Goal: Complete application form

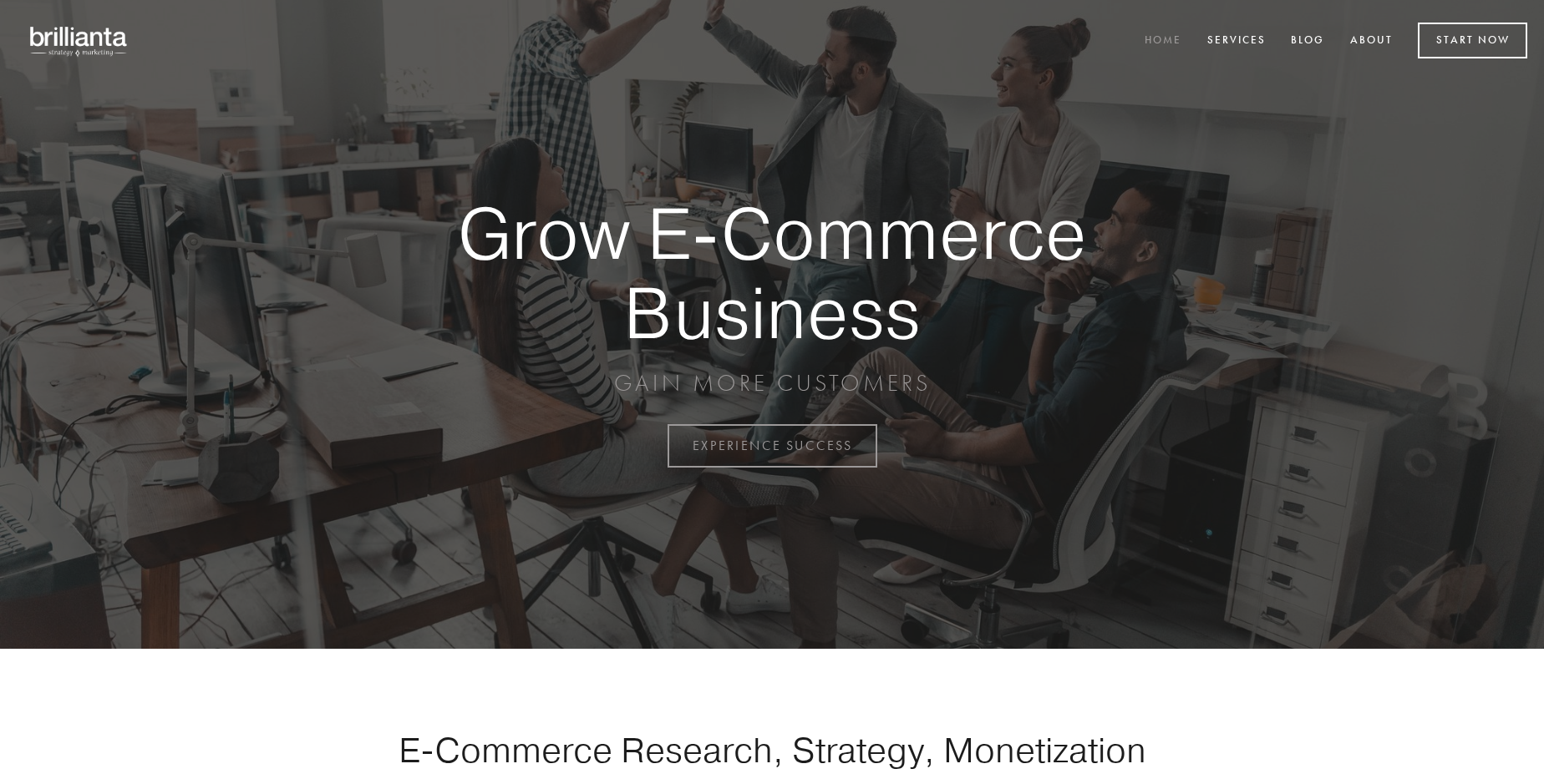
scroll to position [4376, 0]
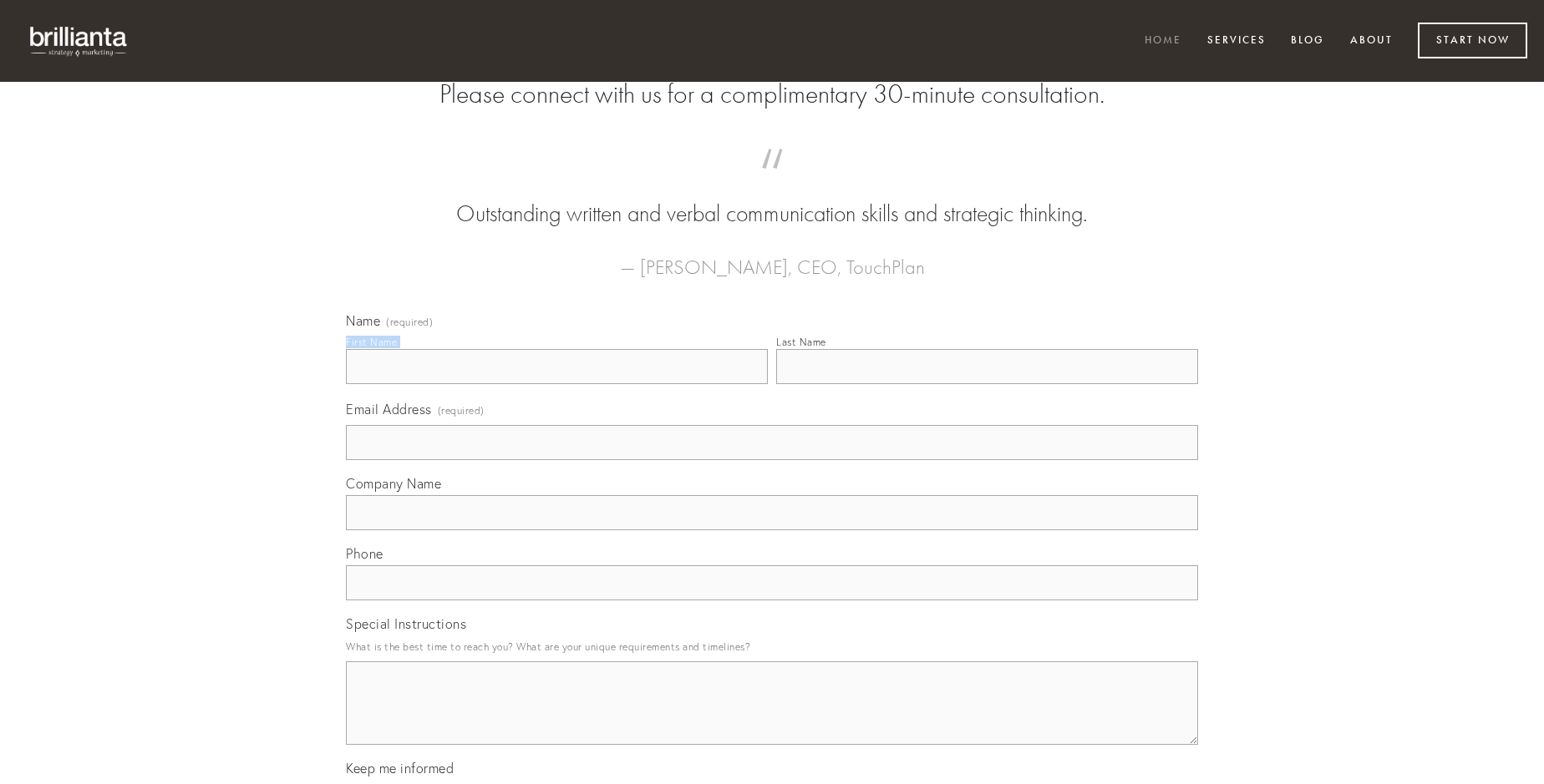
type input "[PERSON_NAME]"
click at [986, 384] on input "Last Name" at bounding box center [986, 366] width 421 height 35
type input "[PERSON_NAME]"
click at [772, 460] on input "Email Address (required)" at bounding box center [772, 442] width 852 height 35
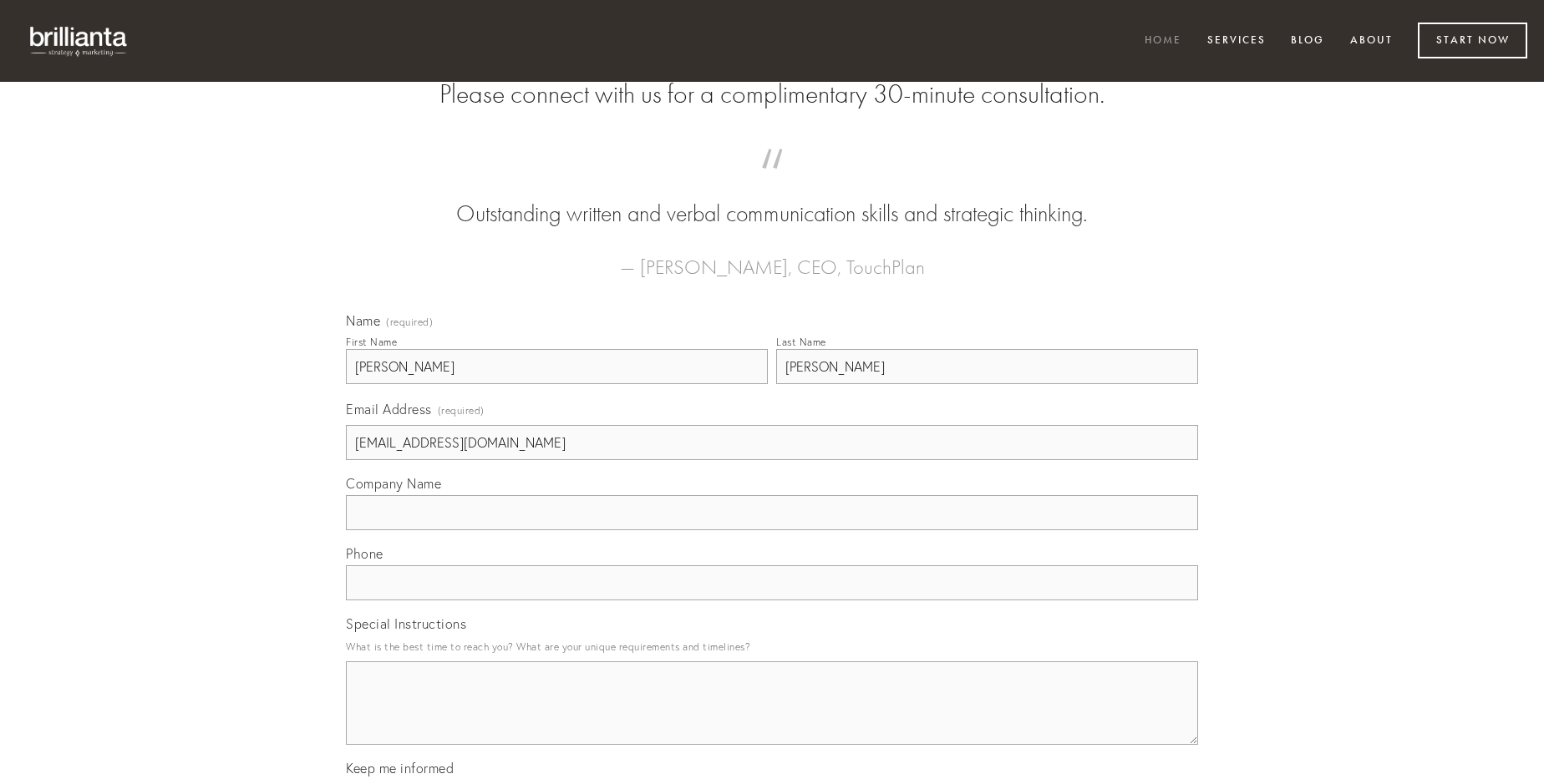
type input "[EMAIL_ADDRESS][DOMAIN_NAME]"
click at [772, 530] on input "Company Name" at bounding box center [772, 512] width 852 height 35
type input "theca"
click at [772, 601] on input "text" at bounding box center [772, 583] width 852 height 35
click at [772, 718] on textarea "Special Instructions" at bounding box center [772, 702] width 852 height 83
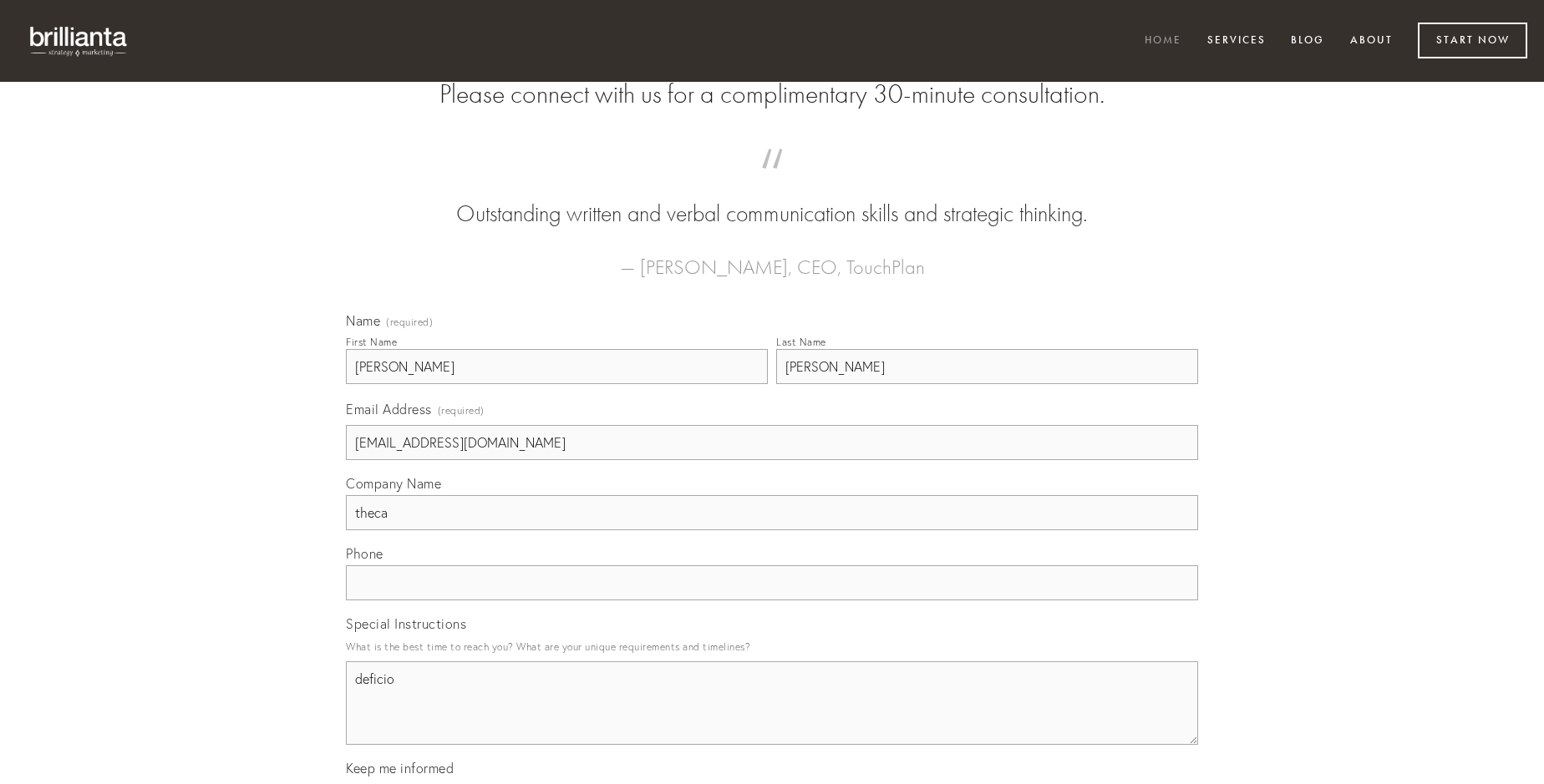
type textarea "deficio"
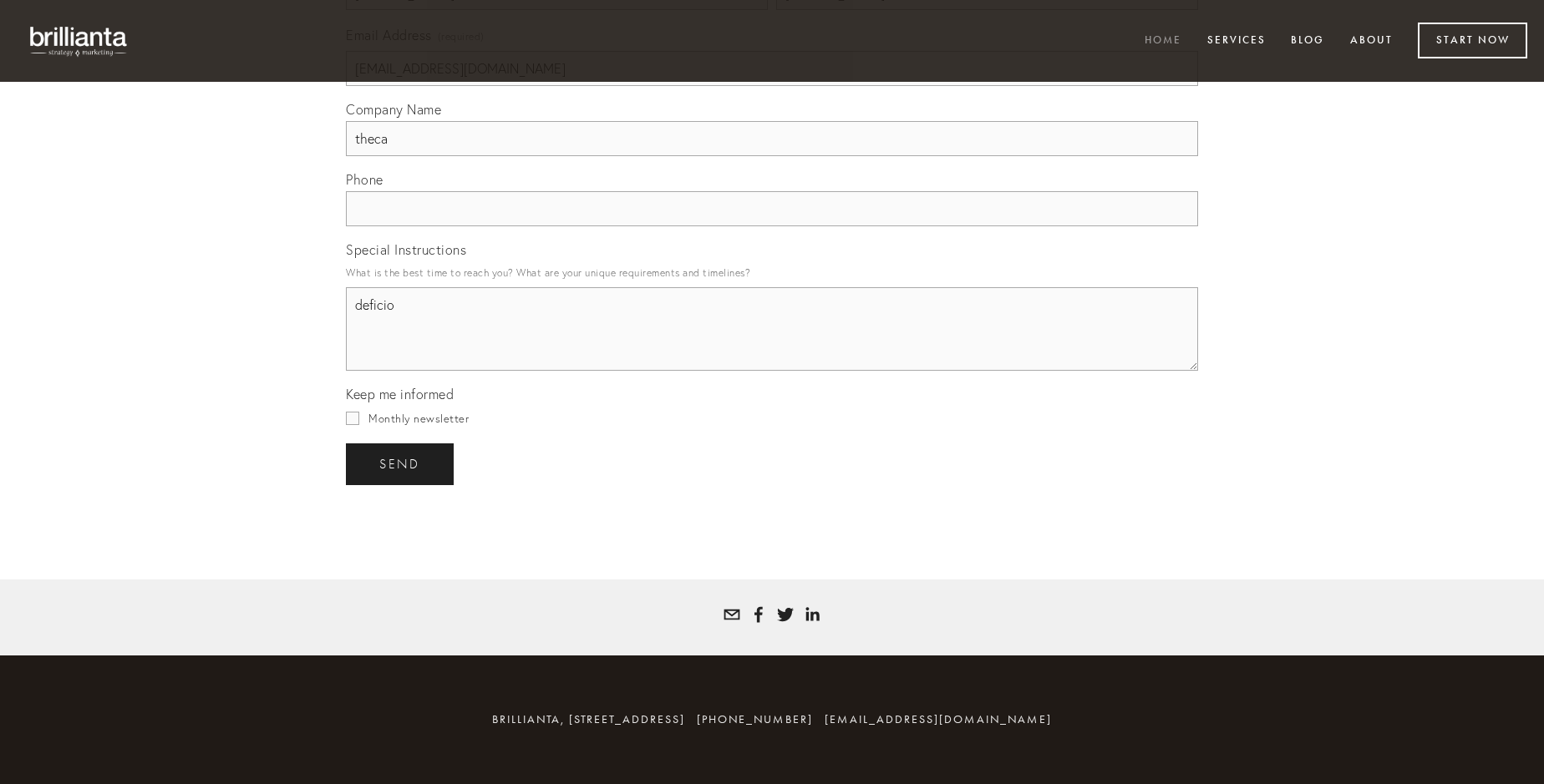
click at [401, 463] on span "send" at bounding box center [399, 464] width 41 height 15
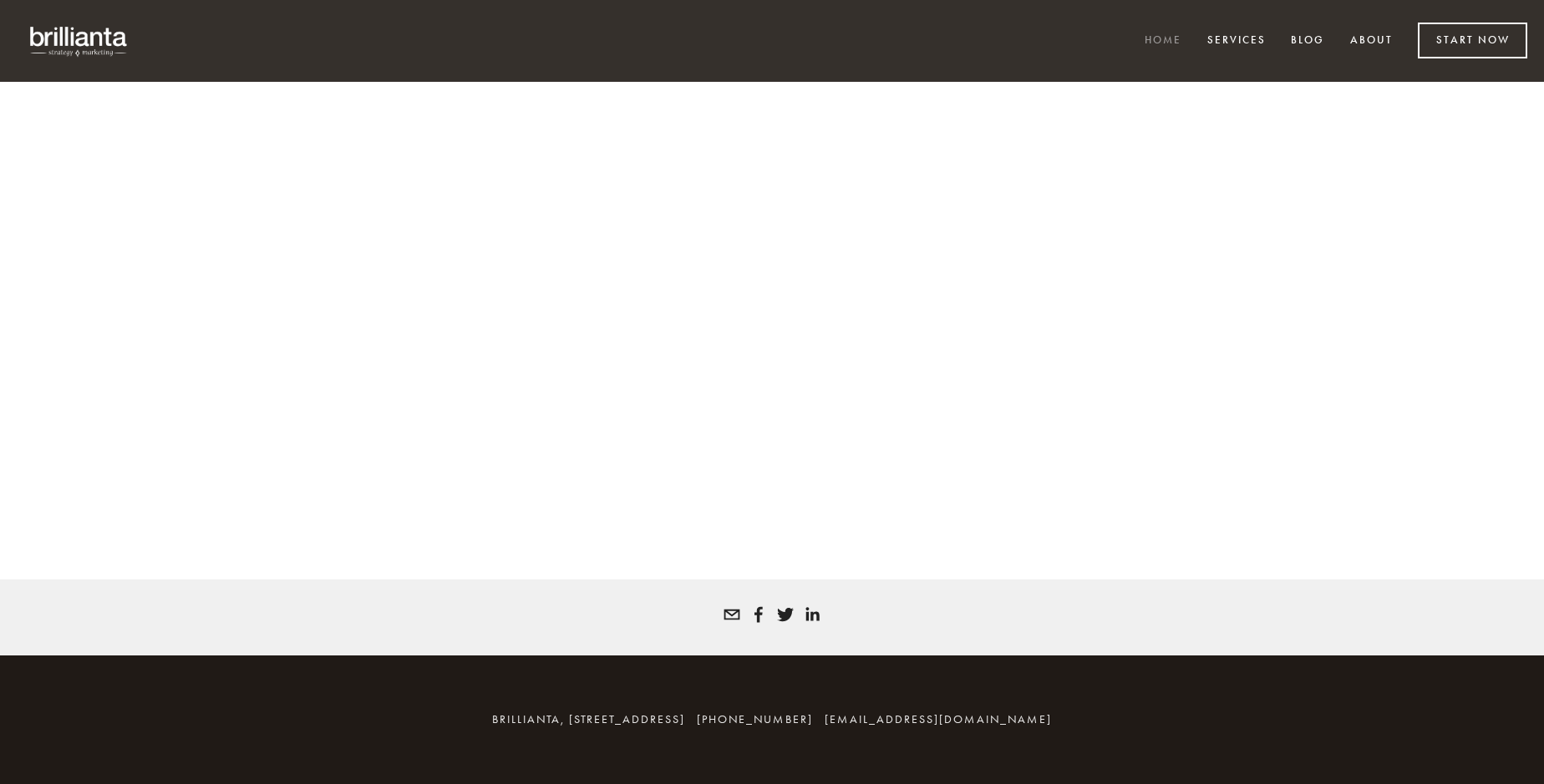
scroll to position [4354, 0]
